Goal: Task Accomplishment & Management: Use online tool/utility

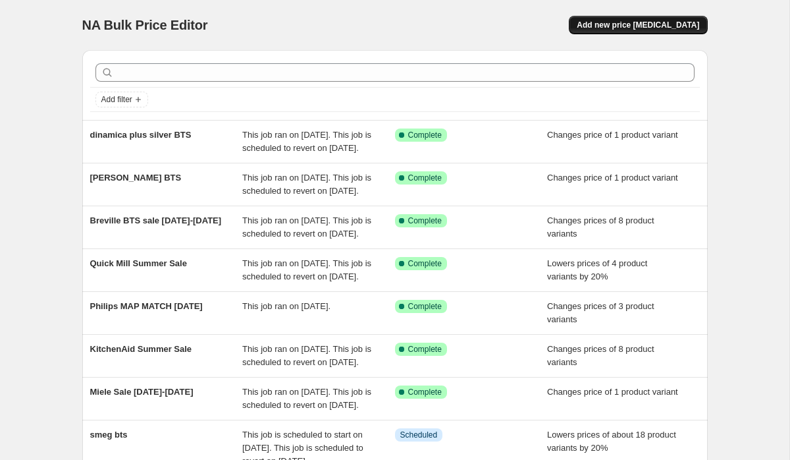
click at [640, 28] on span "Add new price [MEDICAL_DATA]" at bounding box center [638, 25] width 123 height 11
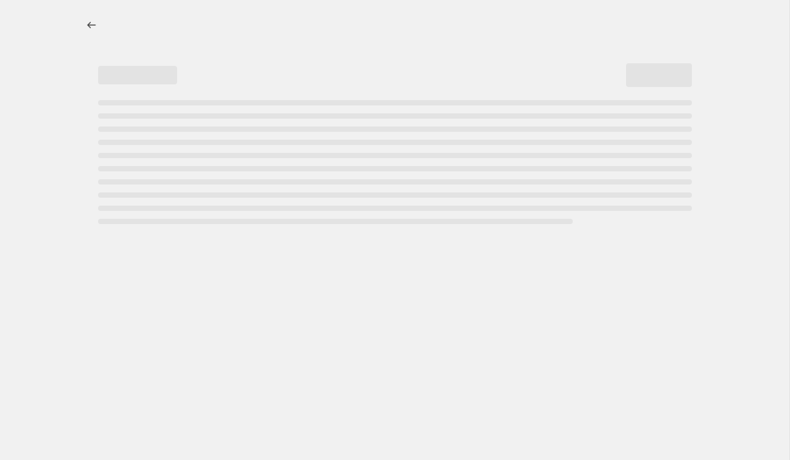
select select "percentage"
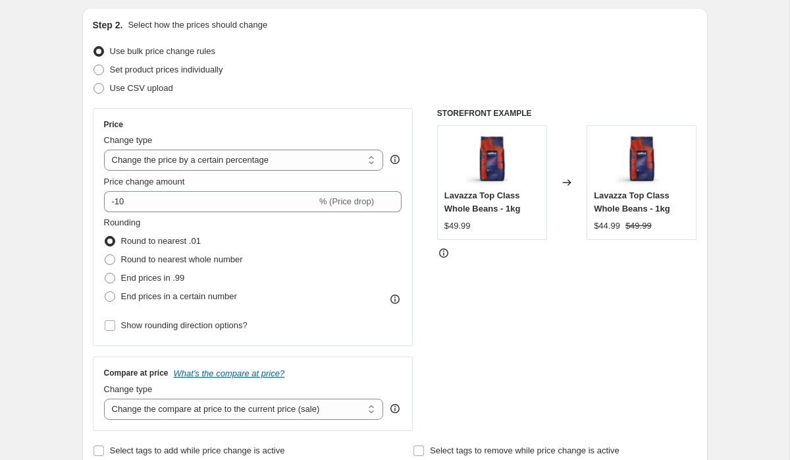
scroll to position [132, 0]
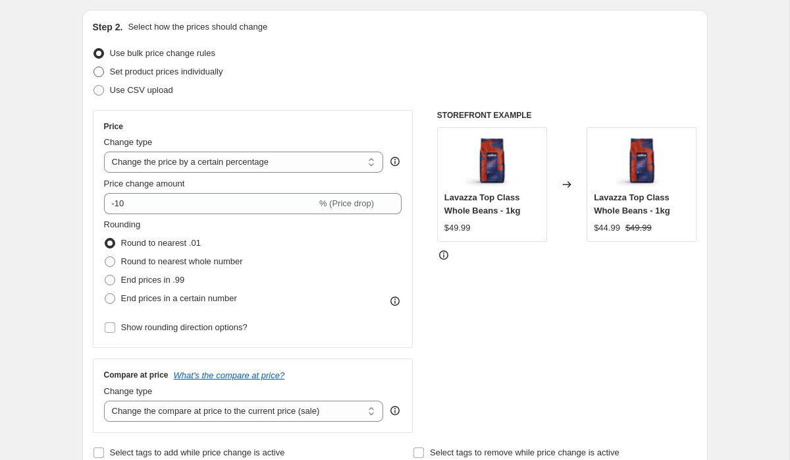
click at [185, 73] on span "Set product prices individually" at bounding box center [166, 72] width 113 height 10
click at [94, 67] on input "Set product prices individually" at bounding box center [94, 67] width 1 height 1
radio input "true"
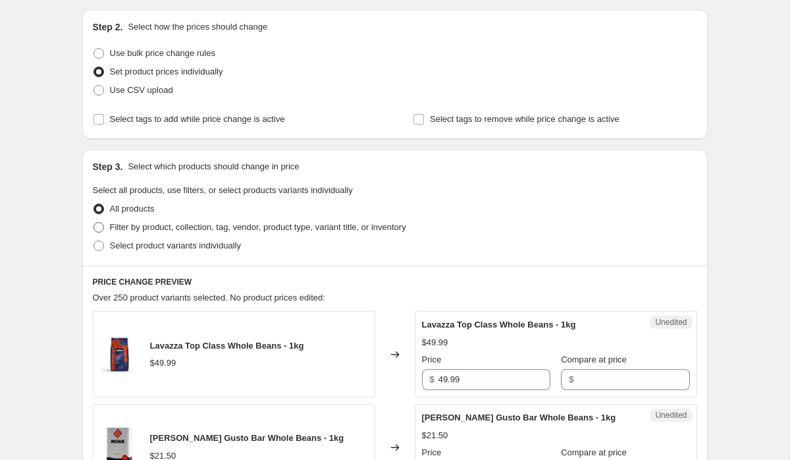
click at [173, 229] on span "Filter by product, collection, tag, vendor, product type, variant title, or inv…" at bounding box center [258, 227] width 296 height 10
click at [94, 223] on input "Filter by product, collection, tag, vendor, product type, variant title, or inv…" at bounding box center [94, 222] width 1 height 1
radio input "true"
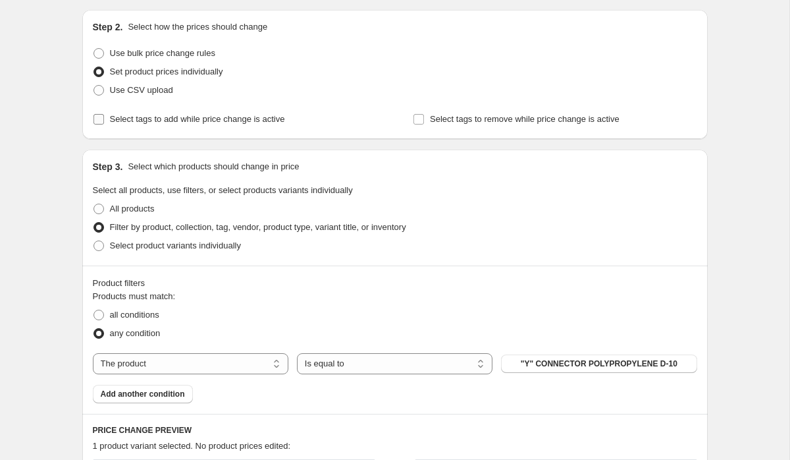
click at [95, 115] on input "Select tags to add while price change is active" at bounding box center [99, 119] width 11 height 11
checkbox input "true"
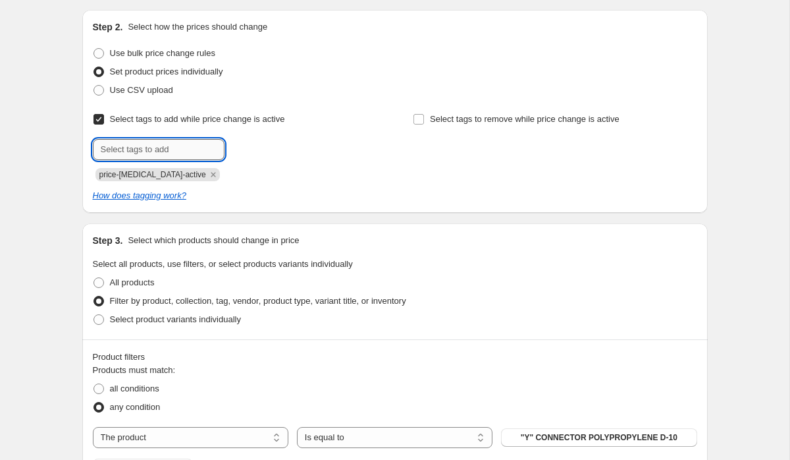
click at [177, 151] on input "text" at bounding box center [159, 149] width 132 height 21
type input "BTS"
click at [249, 146] on b "Add" at bounding box center [243, 148] width 15 height 9
click at [446, 123] on span "Select tags to remove while price change is active" at bounding box center [525, 119] width 190 height 10
click at [424, 123] on input "Select tags to remove while price change is active" at bounding box center [419, 119] width 11 height 11
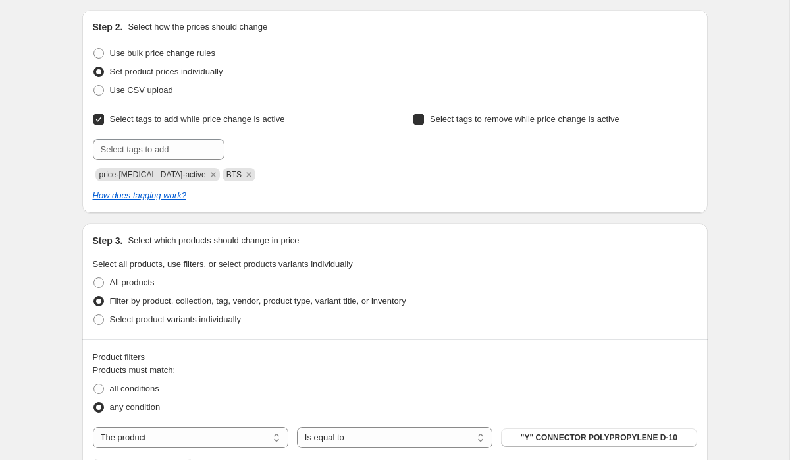
checkbox input "true"
click at [451, 147] on input "text" at bounding box center [479, 149] width 132 height 21
type input "BTS"
click at [576, 142] on button "Add BTS" at bounding box center [572, 148] width 49 height 18
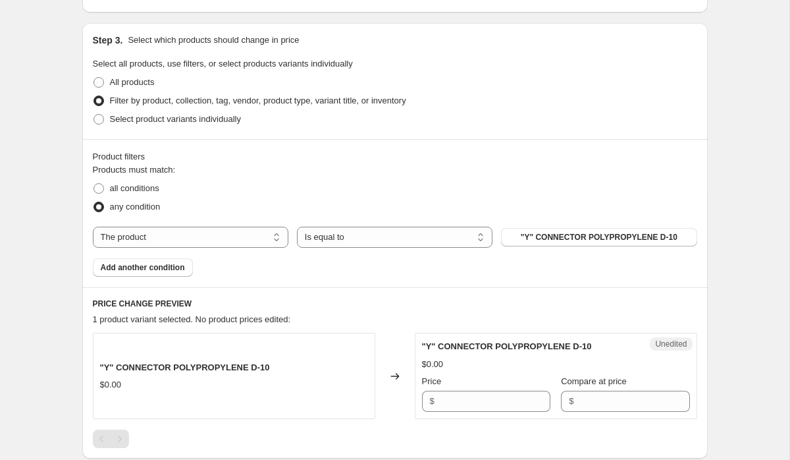
scroll to position [338, 0]
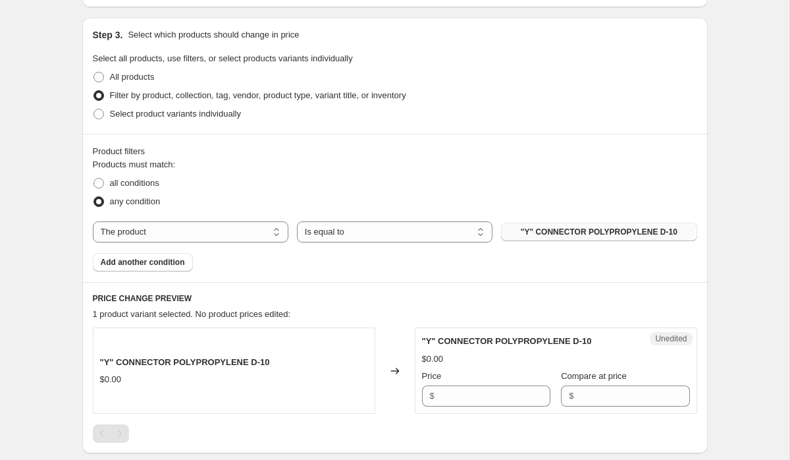
click at [533, 240] on button ""Y" CONNECTOR POLYPROPYLENE D-10" at bounding box center [599, 232] width 196 height 18
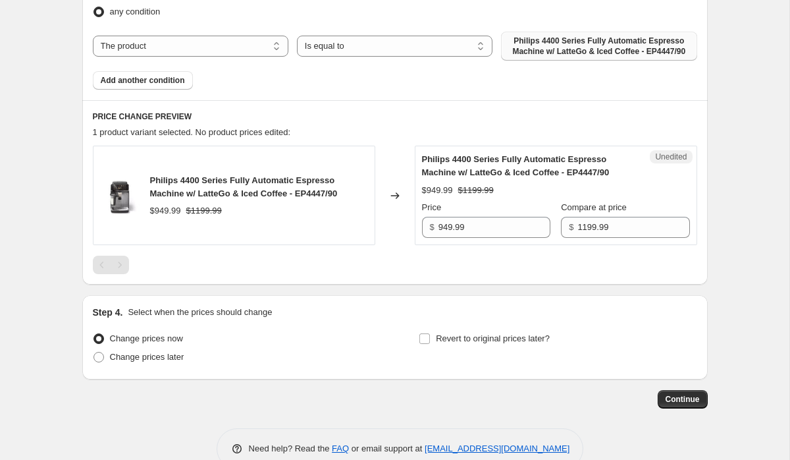
scroll to position [537, 0]
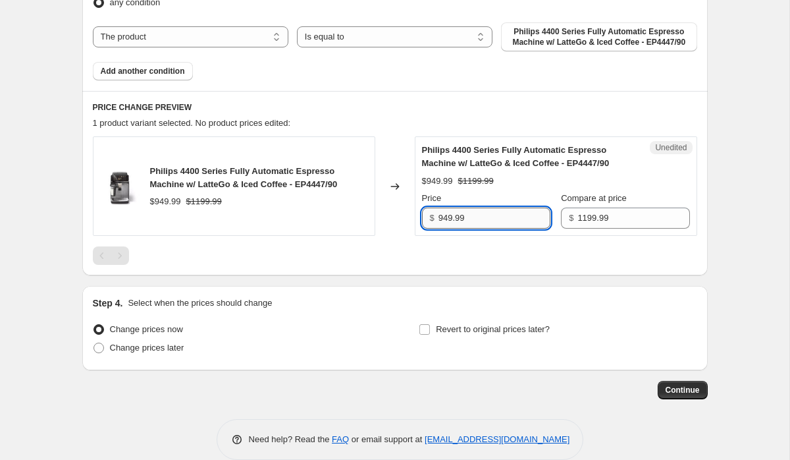
click at [452, 229] on input "949.99" at bounding box center [495, 217] width 112 height 21
type input "899.99"
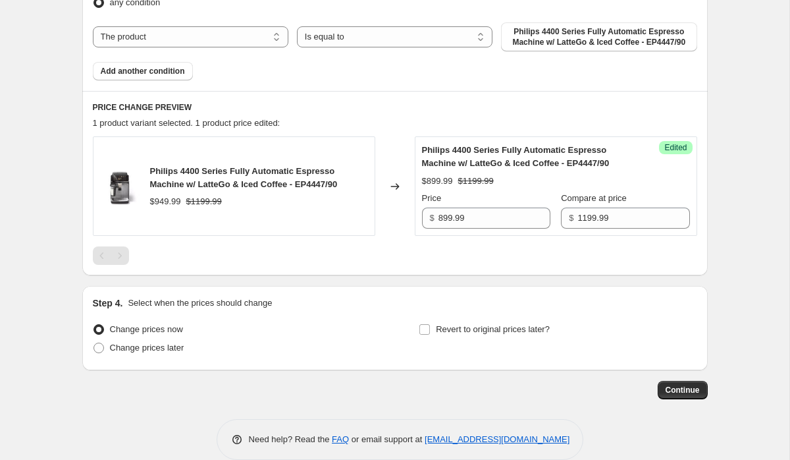
click at [178, 76] on span "Add another condition" at bounding box center [143, 71] width 84 height 11
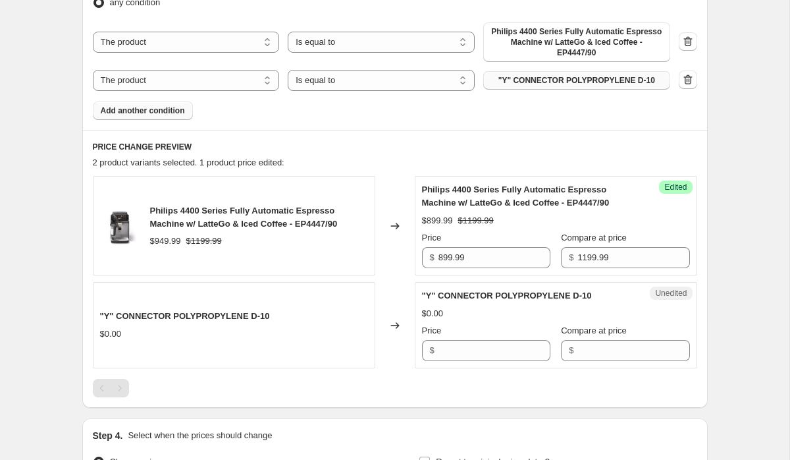
click at [531, 81] on span ""Y" CONNECTOR POLYPROPYLENE D-10" at bounding box center [577, 80] width 157 height 11
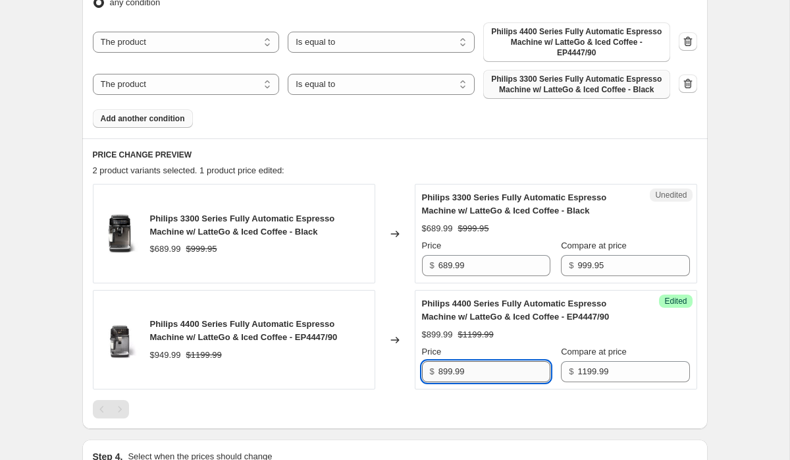
click at [443, 382] on input "899.99" at bounding box center [495, 371] width 112 height 21
click at [725, 357] on div "Create new price [MEDICAL_DATA]. This page is ready Create new price [MEDICAL_D…" at bounding box center [395, 48] width 790 height 1170
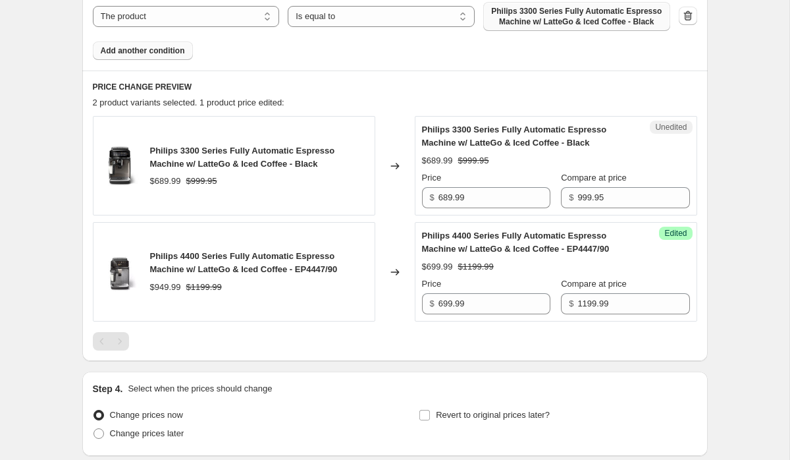
scroll to position [597, 0]
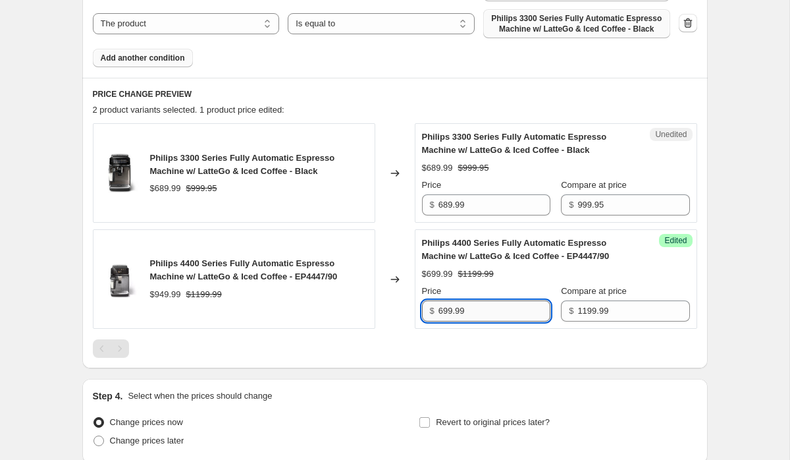
click at [445, 321] on input "699.99" at bounding box center [495, 310] width 112 height 21
type input "899.99"
click at [449, 215] on input "689.99" at bounding box center [495, 204] width 112 height 21
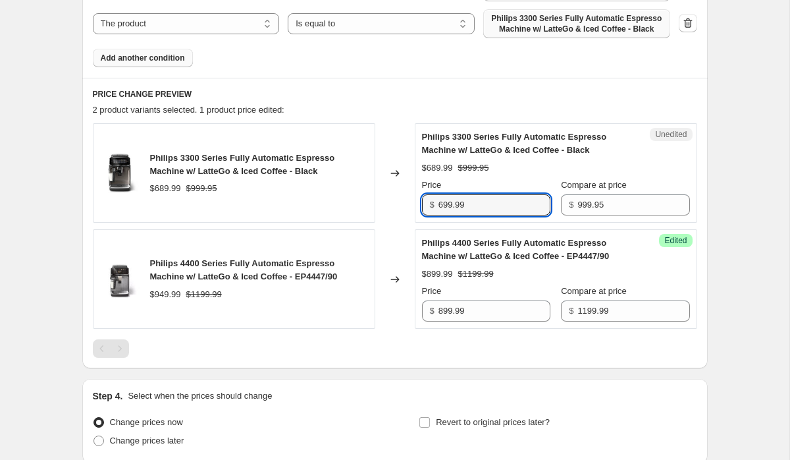
type input "699.99"
click at [165, 63] on span "Add another condition" at bounding box center [143, 58] width 84 height 11
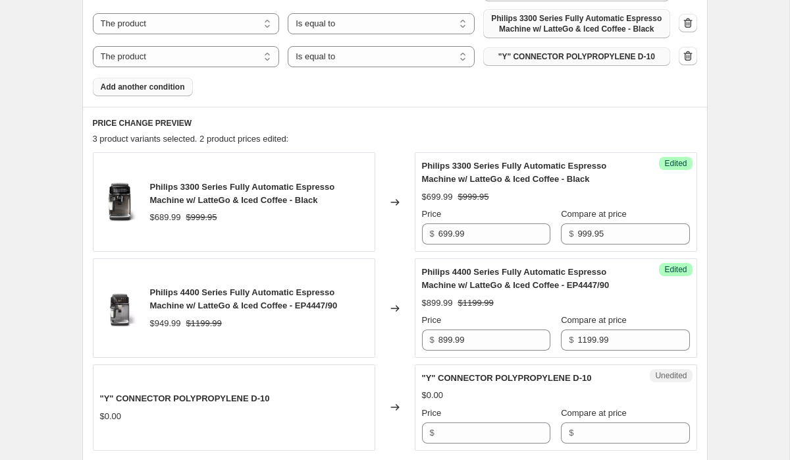
click at [567, 66] on button ""Y" CONNECTOR POLYPROPYLENE D-10" at bounding box center [576, 56] width 187 height 18
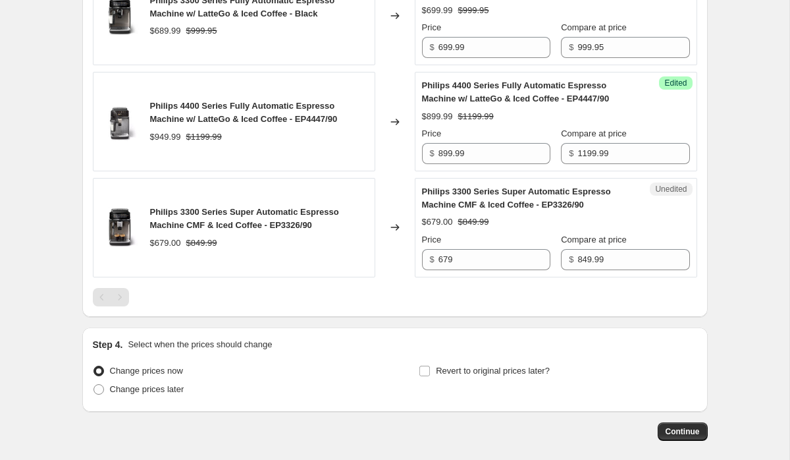
scroll to position [804, 0]
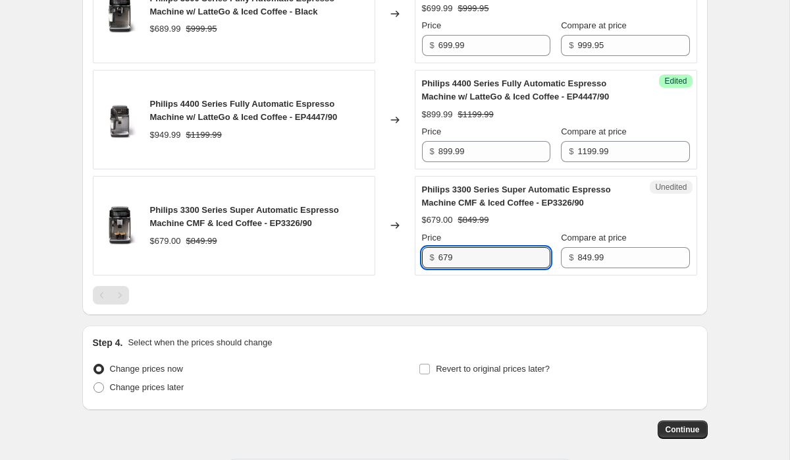
drag, startPoint x: 456, startPoint y: 272, endPoint x: 422, endPoint y: 267, distance: 34.6
click at [422, 267] on div "$ 679" at bounding box center [486, 257] width 128 height 21
type input "599.99"
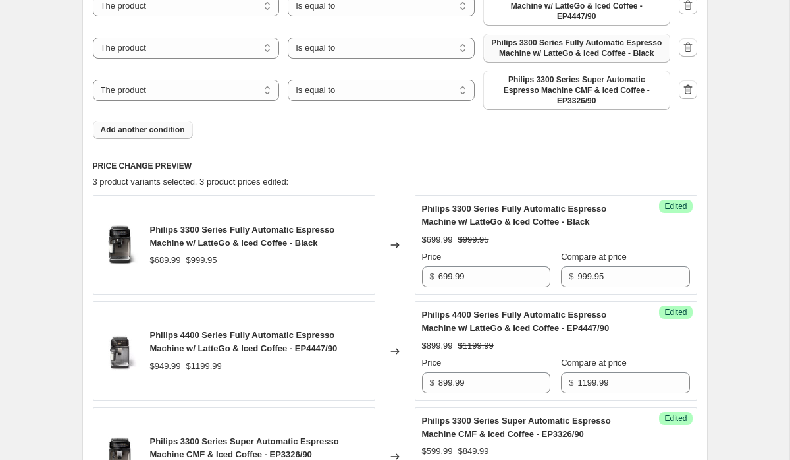
scroll to position [564, 0]
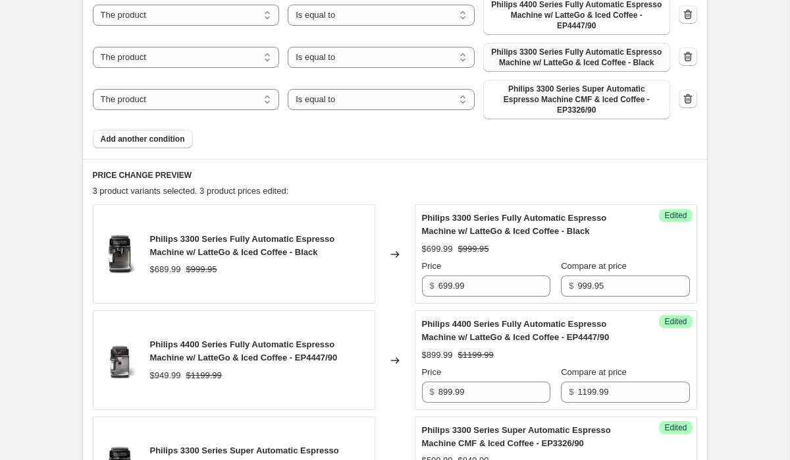
click at [167, 144] on span "Add another condition" at bounding box center [143, 139] width 84 height 11
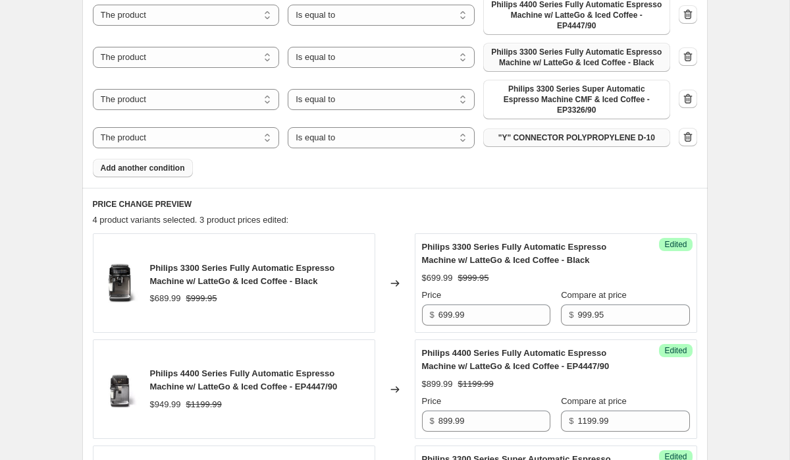
click at [551, 143] on span ""Y" CONNECTOR POLYPROPYLENE D-10" at bounding box center [577, 137] width 157 height 11
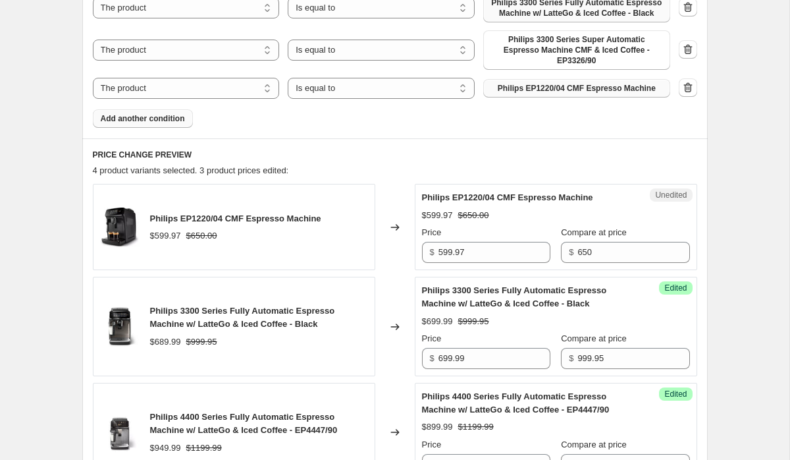
scroll to position [613, 0]
click at [462, 263] on input "599.97" at bounding box center [495, 252] width 112 height 21
paste input "EP1220/04"
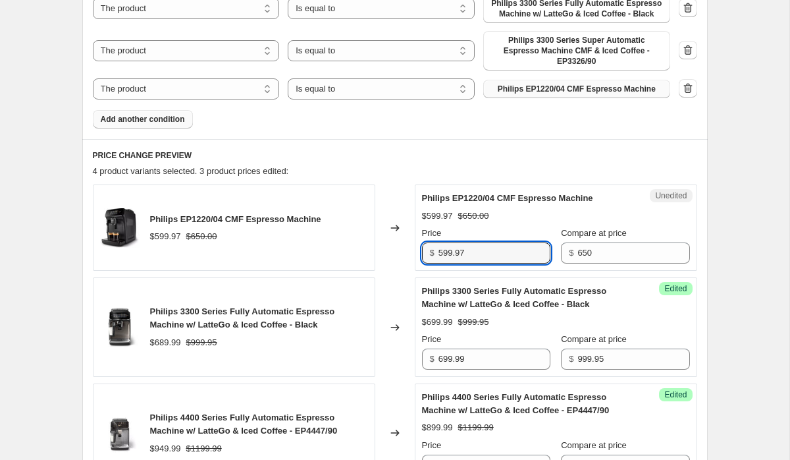
paste input "$449.99"
click at [741, 248] on div "Create new price [MEDICAL_DATA]. This page is ready Create new price [MEDICAL_D…" at bounding box center [395, 109] width 790 height 1445
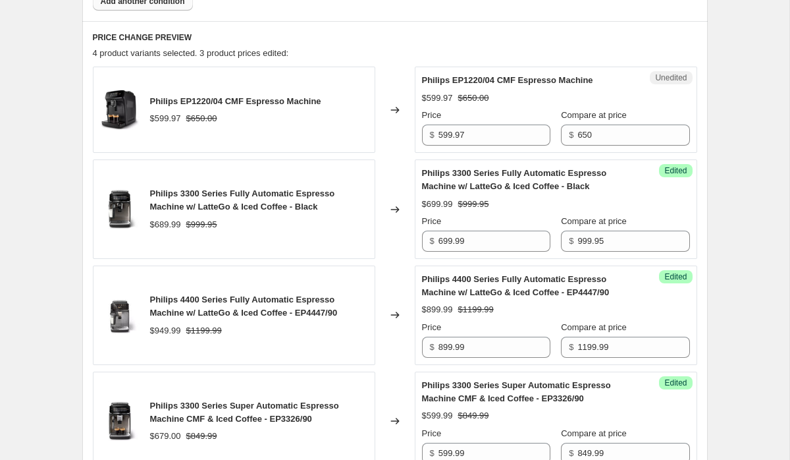
scroll to position [745, 0]
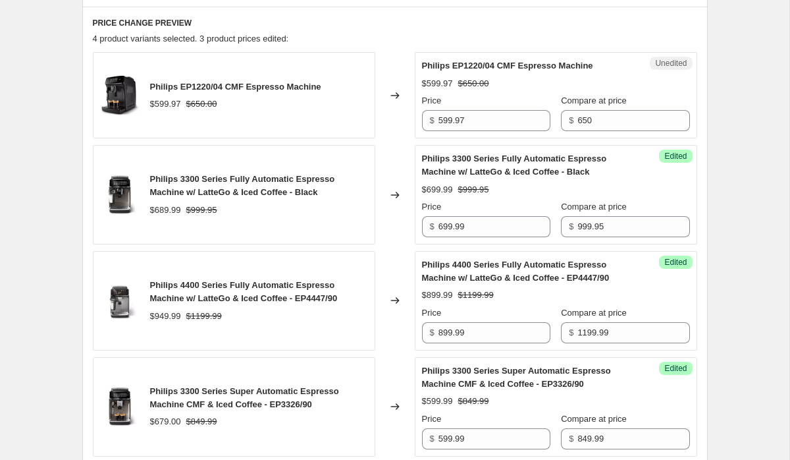
click at [443, 131] on input "599.97" at bounding box center [495, 120] width 112 height 21
type input "449.99"
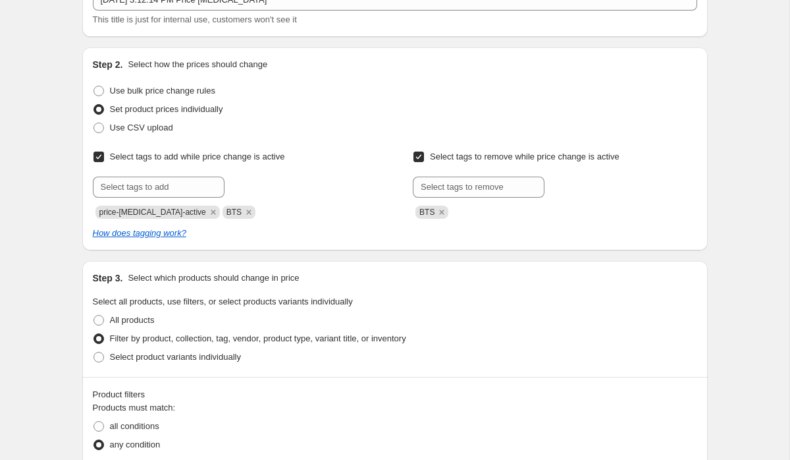
scroll to position [0, 0]
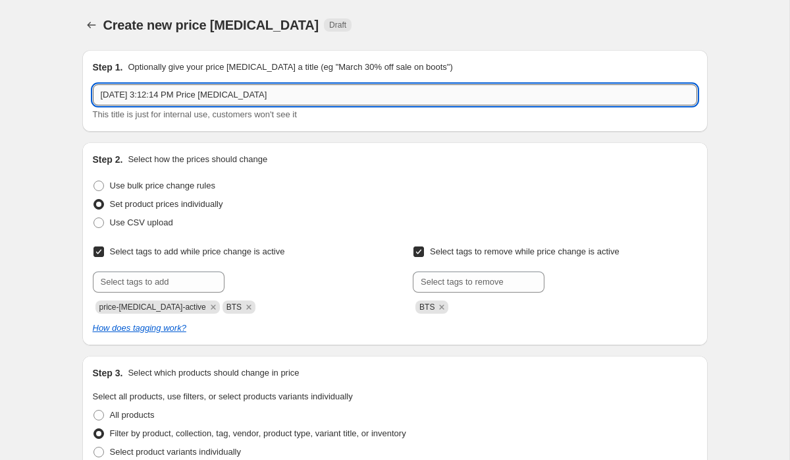
click at [150, 99] on input "[DATE] 3:12:14 PM Price [MEDICAL_DATA]" at bounding box center [395, 94] width 605 height 21
type input "Philips [DATE] Sale"
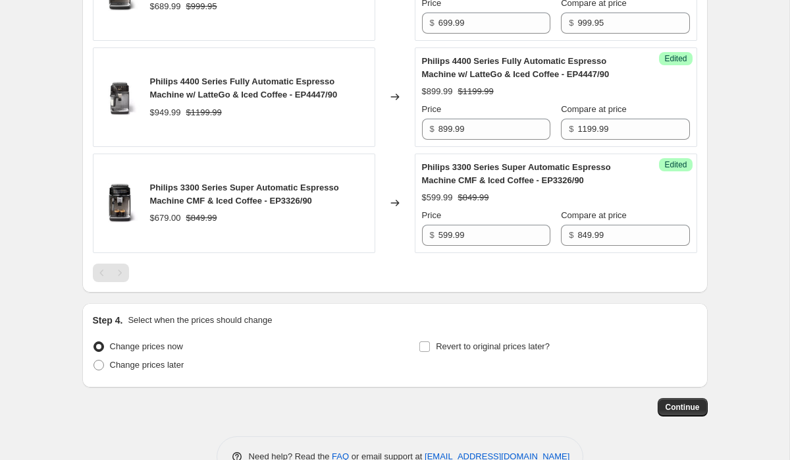
scroll to position [995, 0]
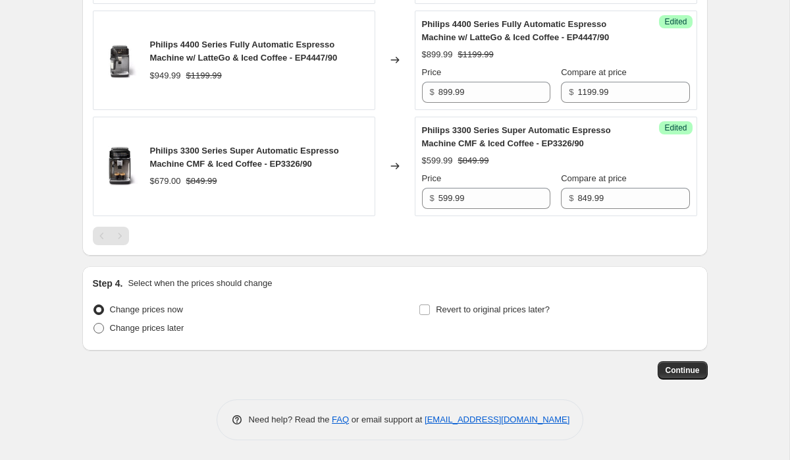
click at [174, 326] on span "Change prices later" at bounding box center [147, 328] width 74 height 10
click at [94, 323] on input "Change prices later" at bounding box center [94, 323] width 1 height 1
radio input "true"
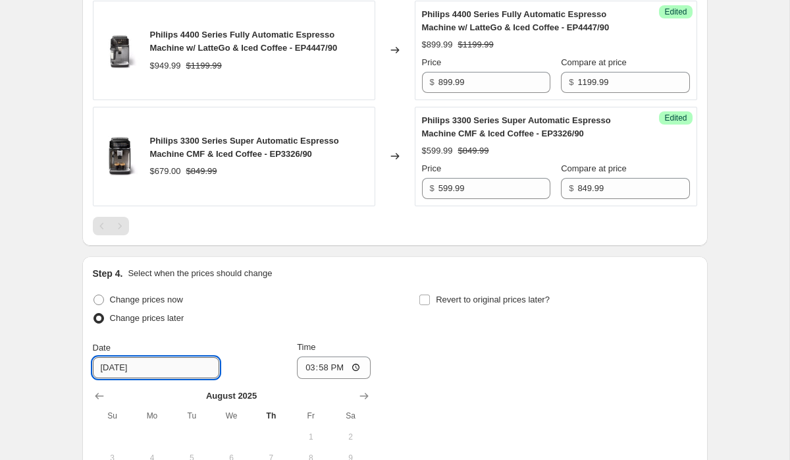
click at [115, 375] on input "[DATE]" at bounding box center [156, 367] width 126 height 21
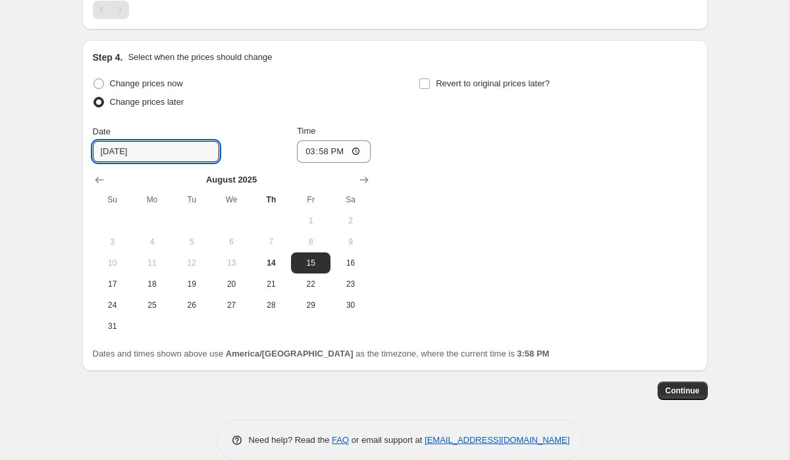
scroll to position [1242, 0]
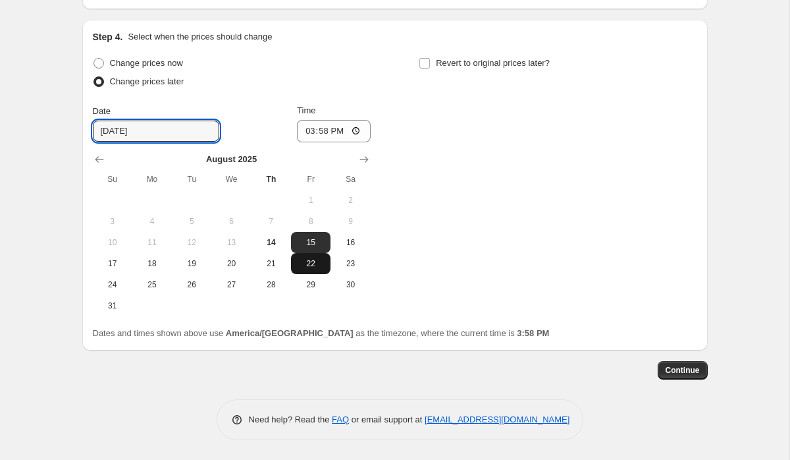
click at [303, 267] on span "22" at bounding box center [310, 263] width 29 height 11
type input "[DATE]"
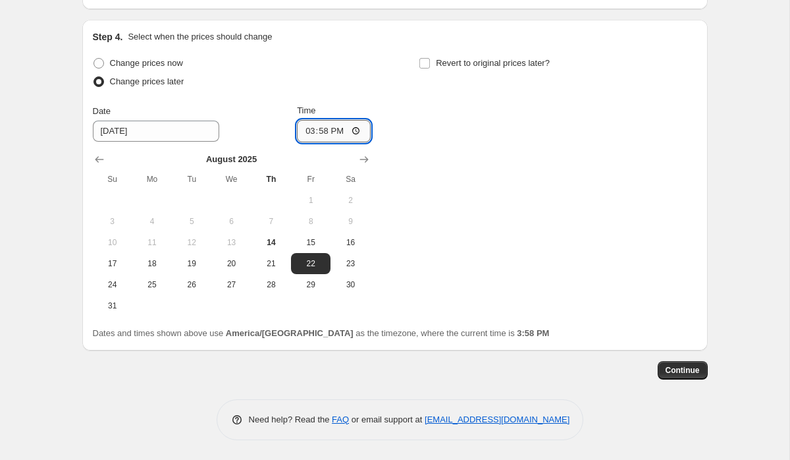
click at [301, 127] on input "15:58" at bounding box center [334, 131] width 74 height 22
type input "00:01"
click at [433, 64] on label "Revert to original prices later?" at bounding box center [484, 63] width 131 height 18
click at [430, 64] on input "Revert to original prices later?" at bounding box center [425, 63] width 11 height 11
checkbox input "true"
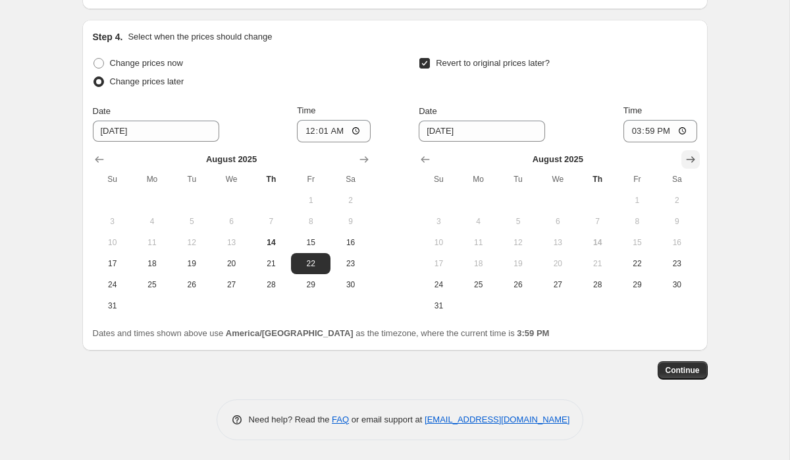
click at [692, 162] on icon "Show next month, September 2025" at bounding box center [690, 159] width 13 height 13
click at [597, 199] on span "4" at bounding box center [597, 200] width 29 height 11
type input "[DATE]"
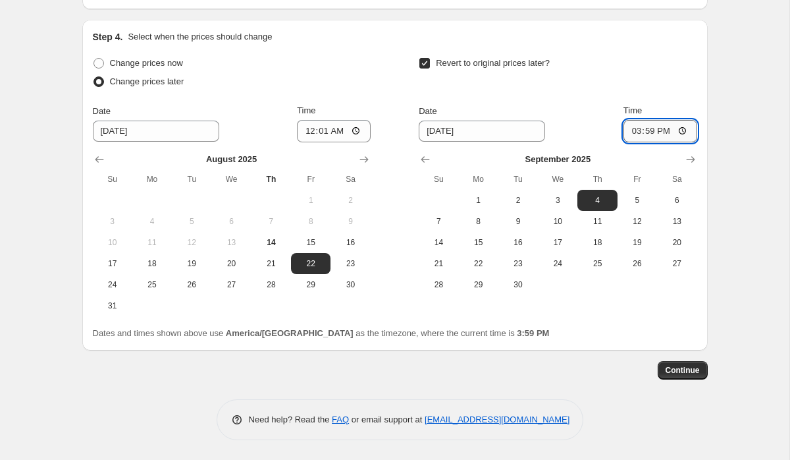
click at [627, 132] on input "15:59" at bounding box center [661, 131] width 74 height 22
type input "23:59"
click at [687, 373] on span "Continue" at bounding box center [683, 370] width 34 height 11
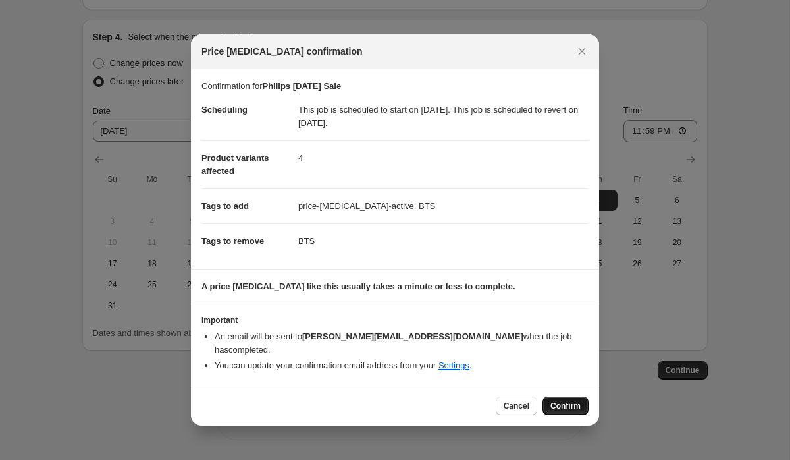
click at [574, 397] on button "Confirm" at bounding box center [566, 406] width 46 height 18
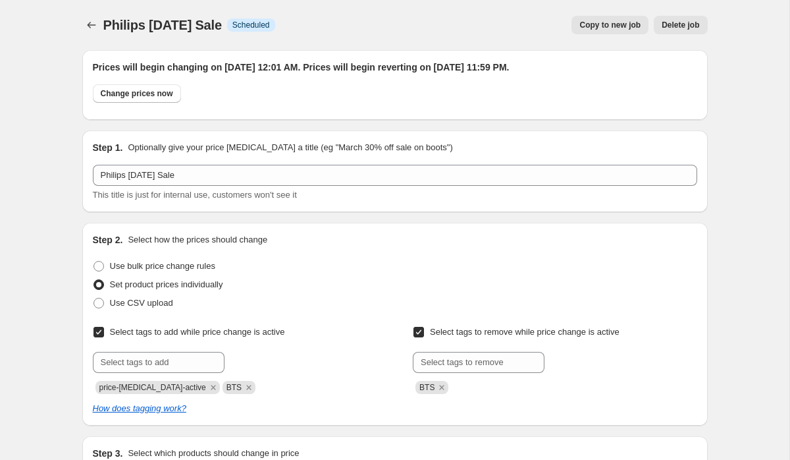
scroll to position [1242, 0]
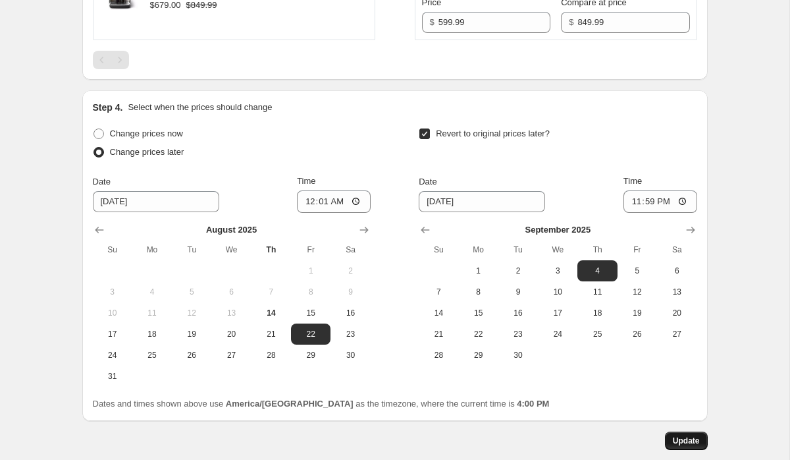
click at [691, 446] on span "Update" at bounding box center [686, 440] width 27 height 11
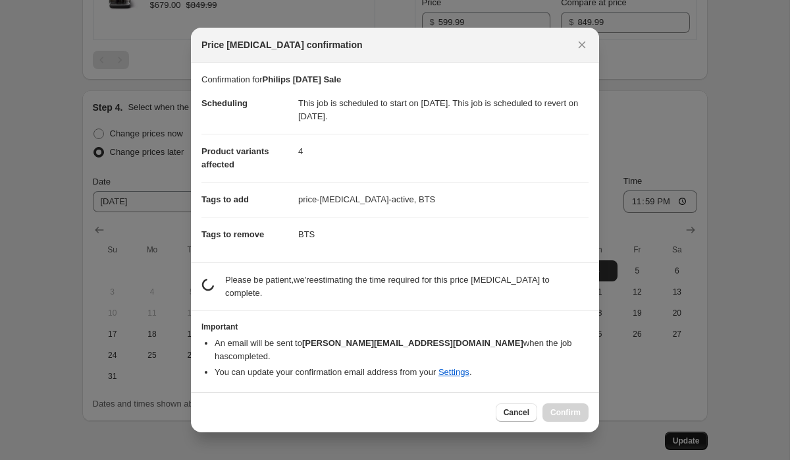
scroll to position [0, 0]
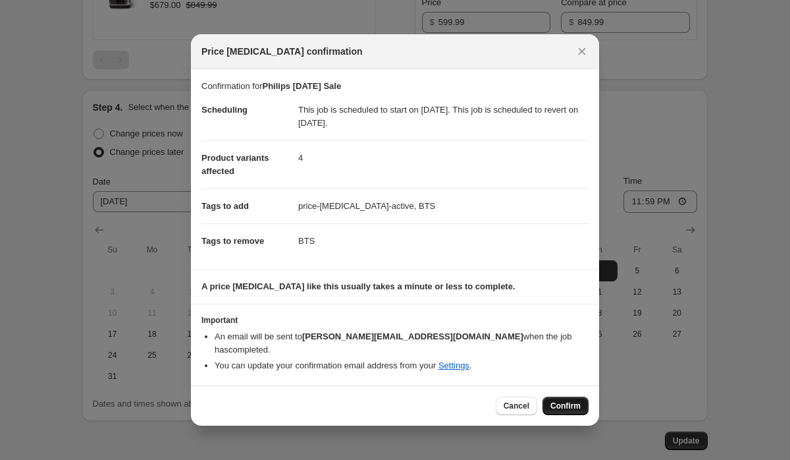
click at [564, 404] on span "Confirm" at bounding box center [566, 405] width 30 height 11
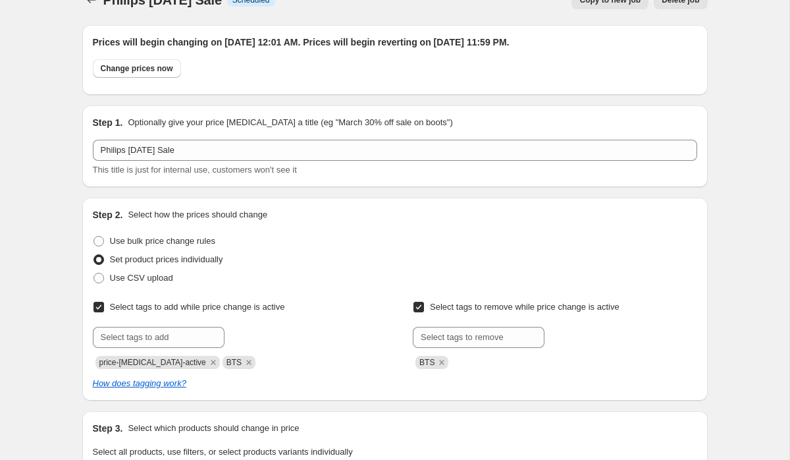
scroll to position [0, 0]
